Goal: Find specific page/section: Find specific page/section

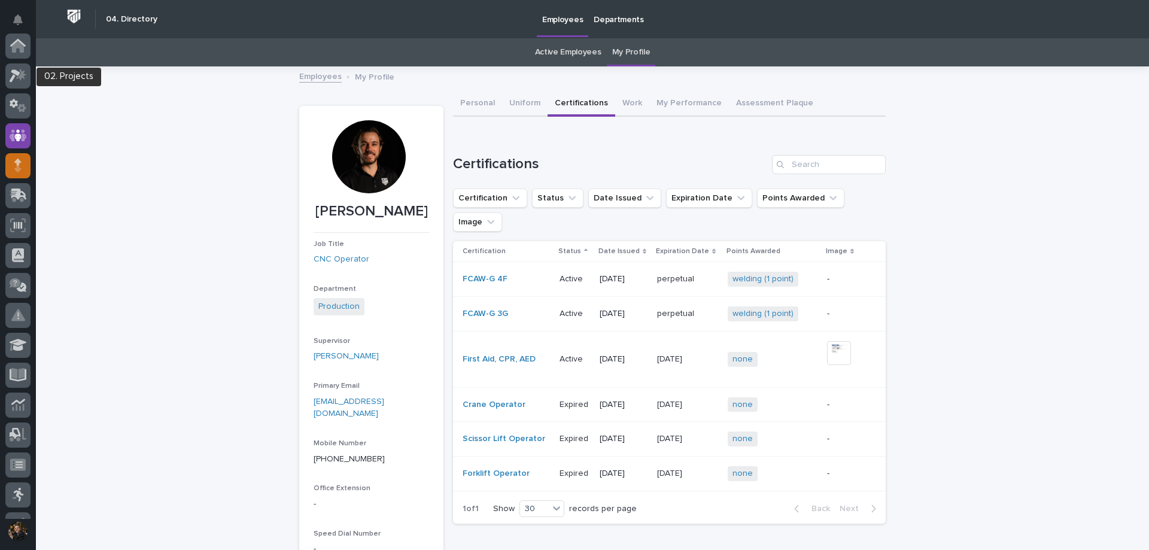
click at [14, 66] on div at bounding box center [17, 75] width 25 height 25
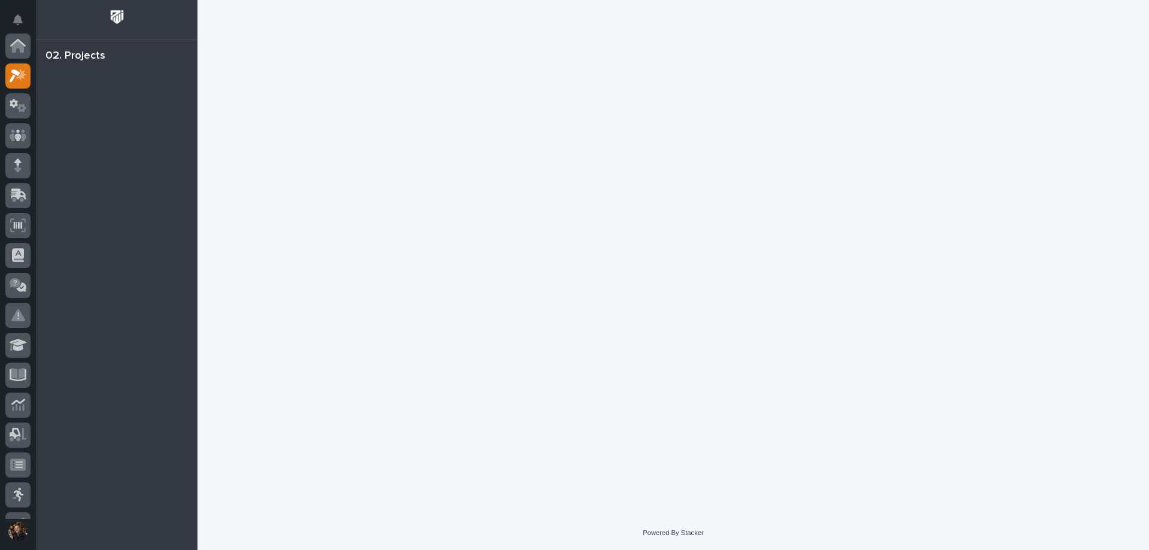
scroll to position [30, 0]
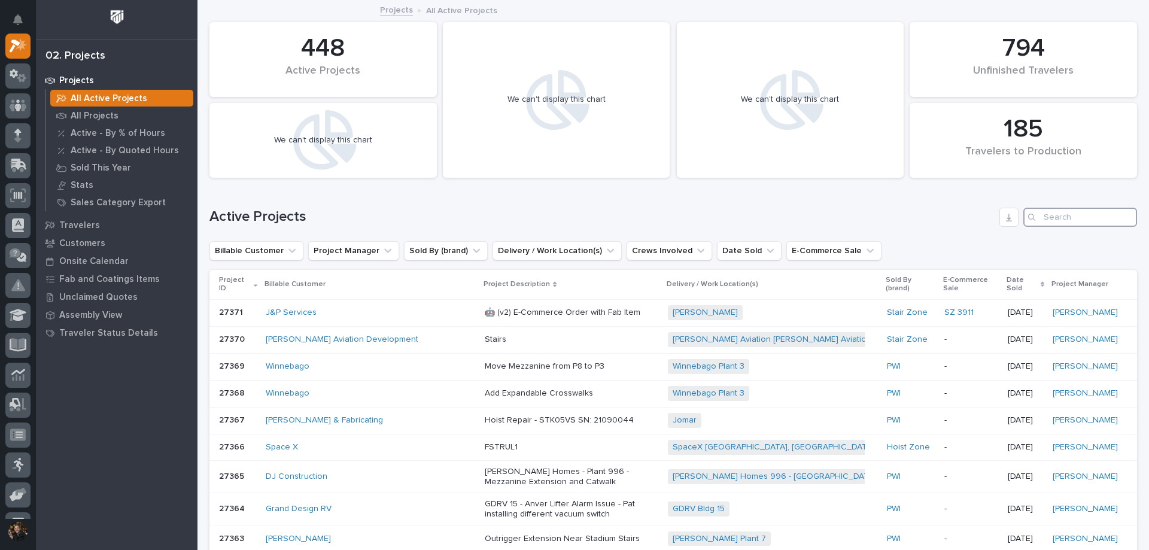
click at [1058, 224] on input "Search" at bounding box center [1080, 217] width 114 height 19
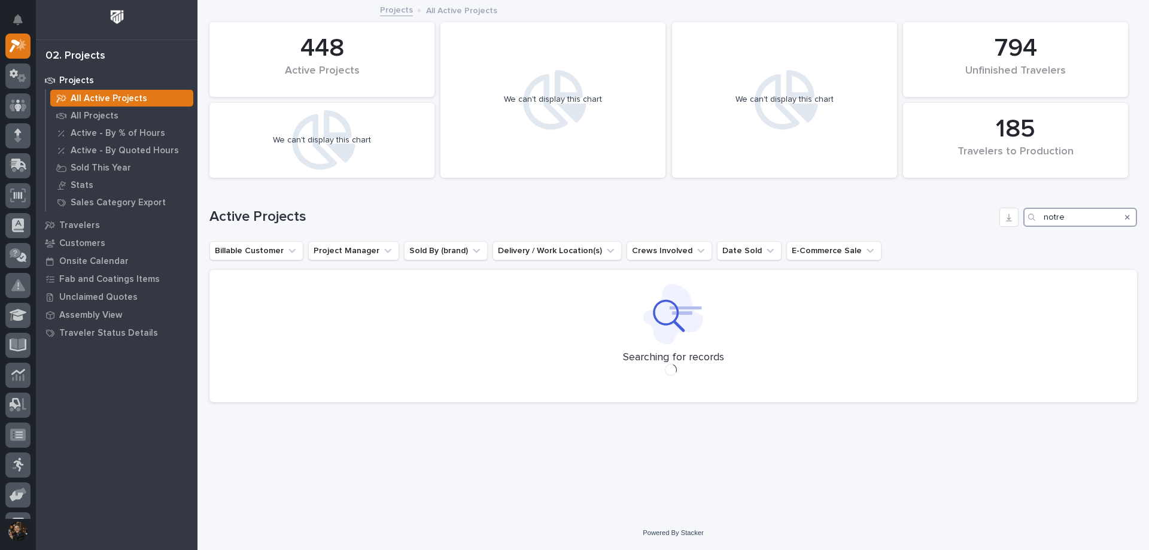
type input "notre"
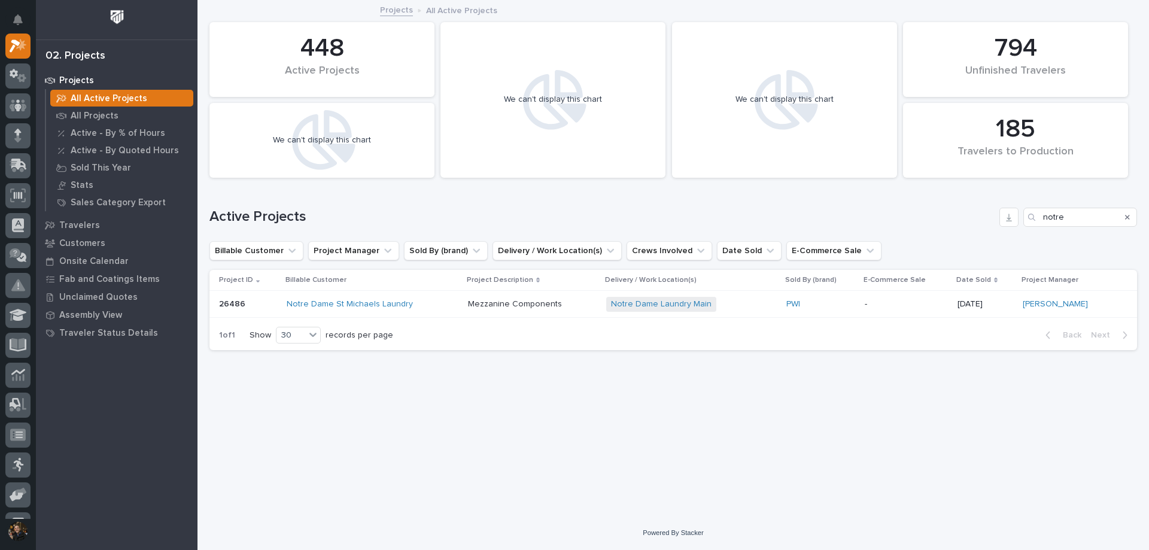
click at [432, 309] on div "Notre Dame St Michaels Laundry" at bounding box center [373, 304] width 172 height 20
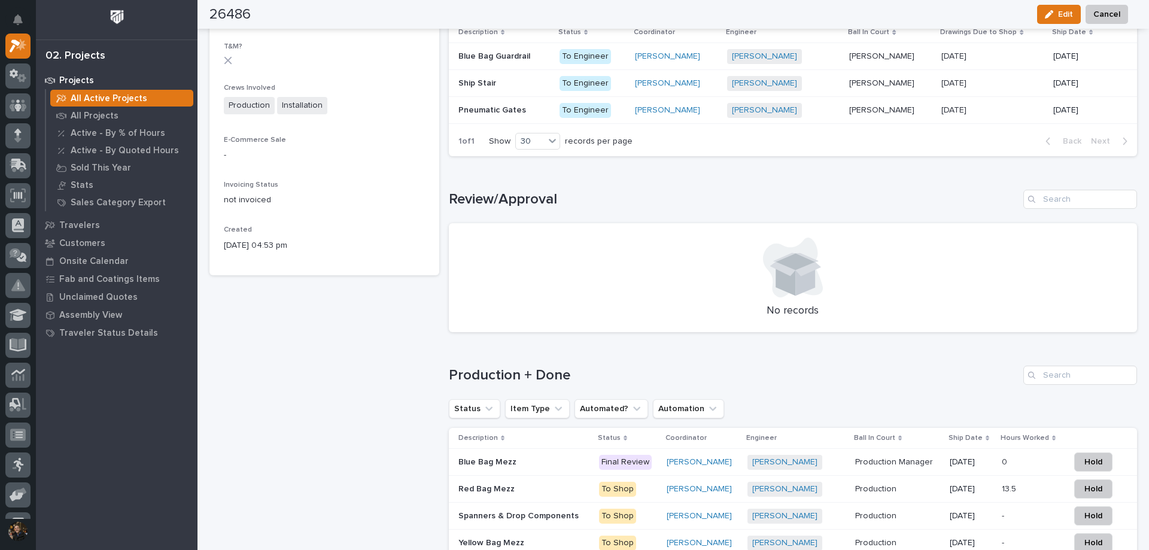
scroll to position [242, 0]
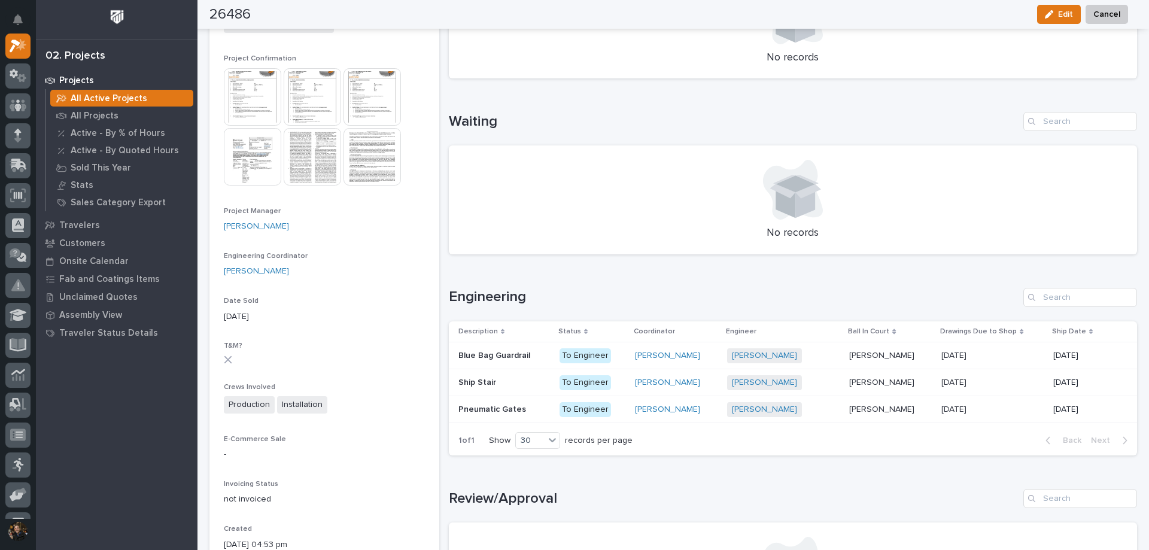
click at [251, 93] on img at bounding box center [252, 96] width 57 height 57
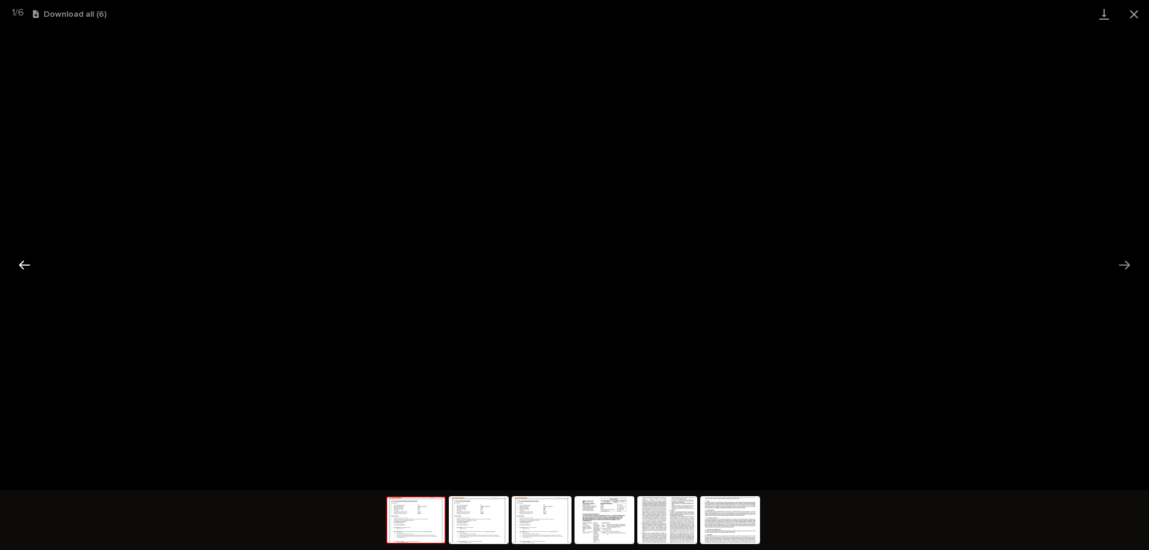
click at [26, 263] on button "Previous slide" at bounding box center [24, 264] width 25 height 23
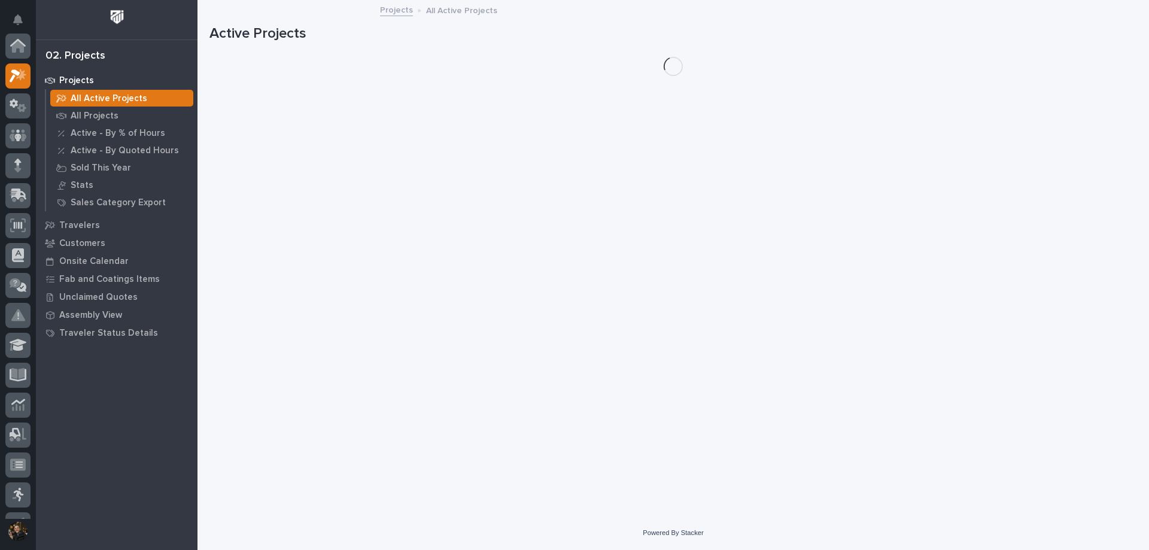
scroll to position [30, 0]
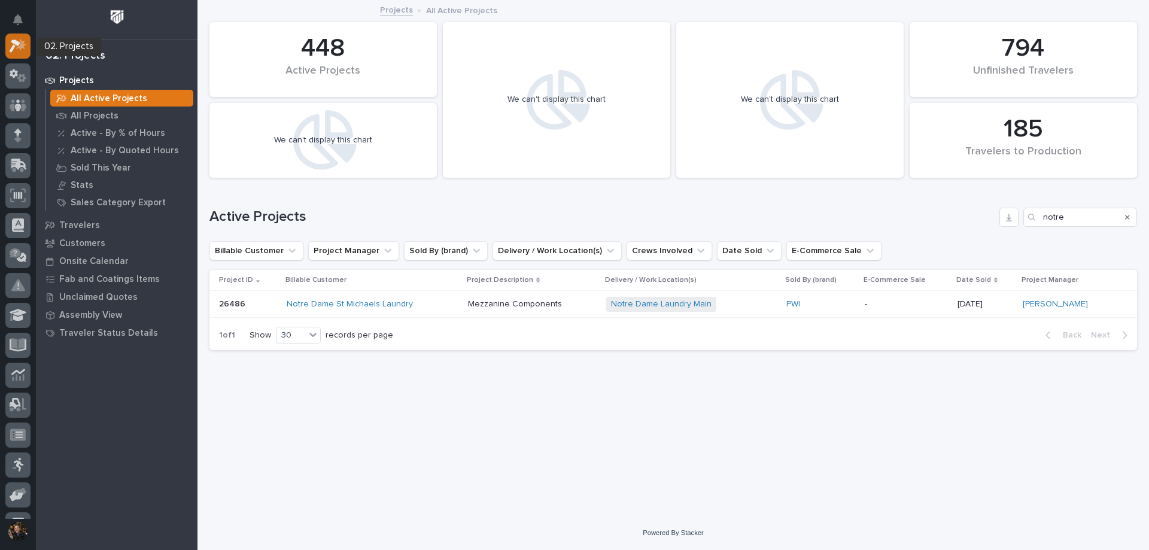
click at [14, 47] on icon at bounding box center [15, 46] width 11 height 13
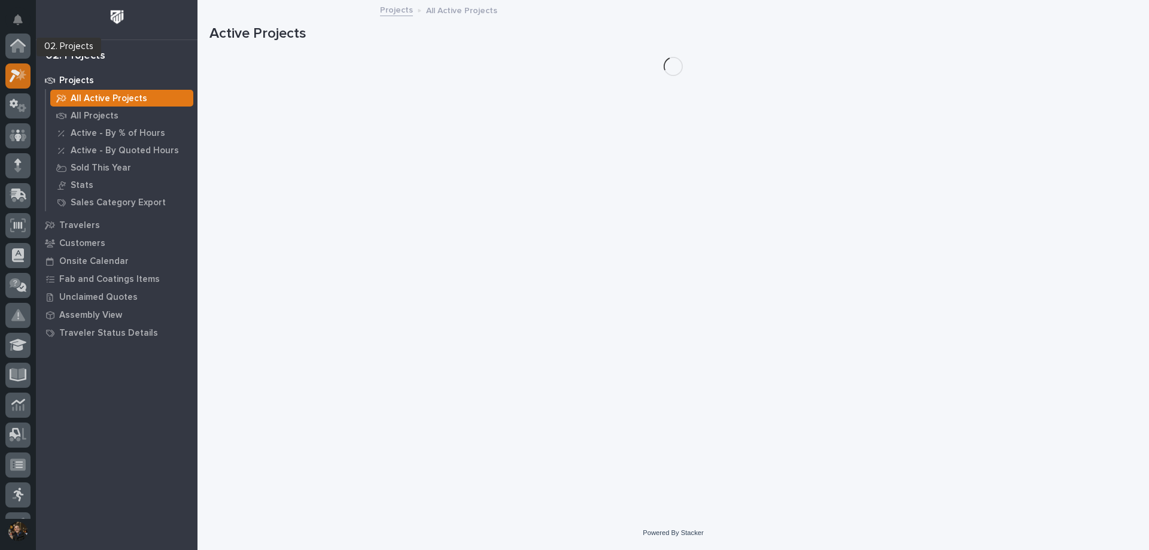
scroll to position [30, 0]
